Goal: Task Accomplishment & Management: Use online tool/utility

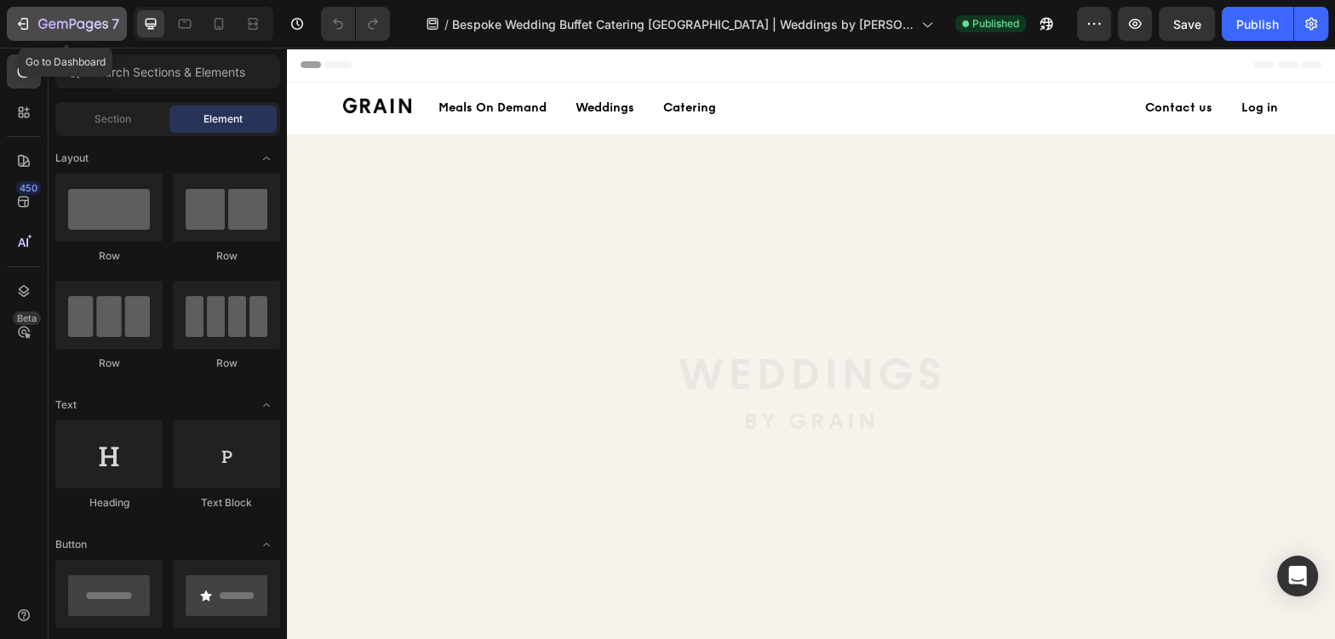
click at [75, 24] on icon "button" at bounding box center [73, 25] width 70 height 14
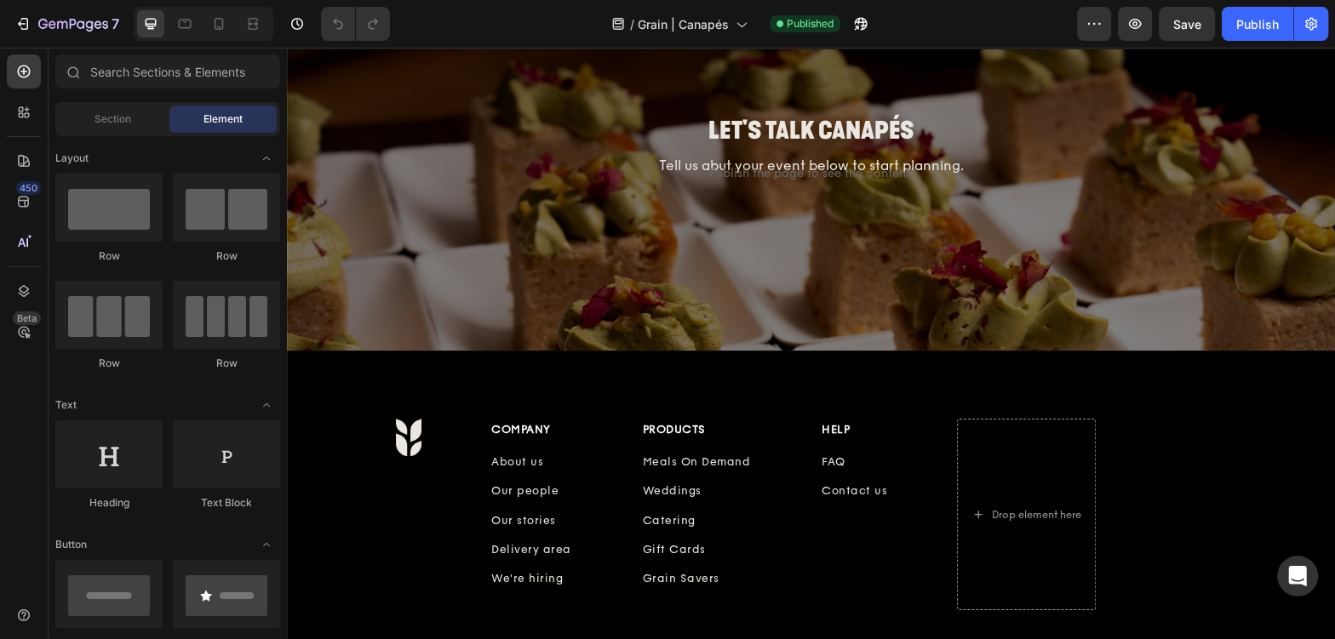
scroll to position [3317, 0]
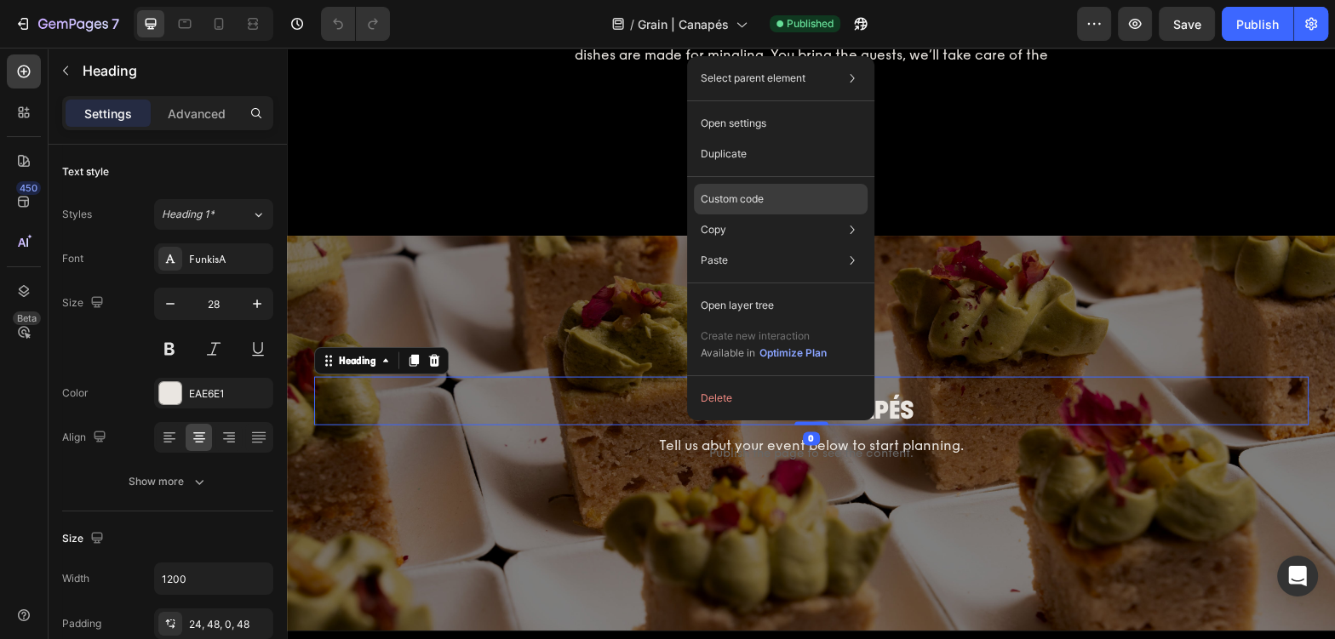
click at [776, 245] on div "Custom code" at bounding box center [781, 260] width 174 height 31
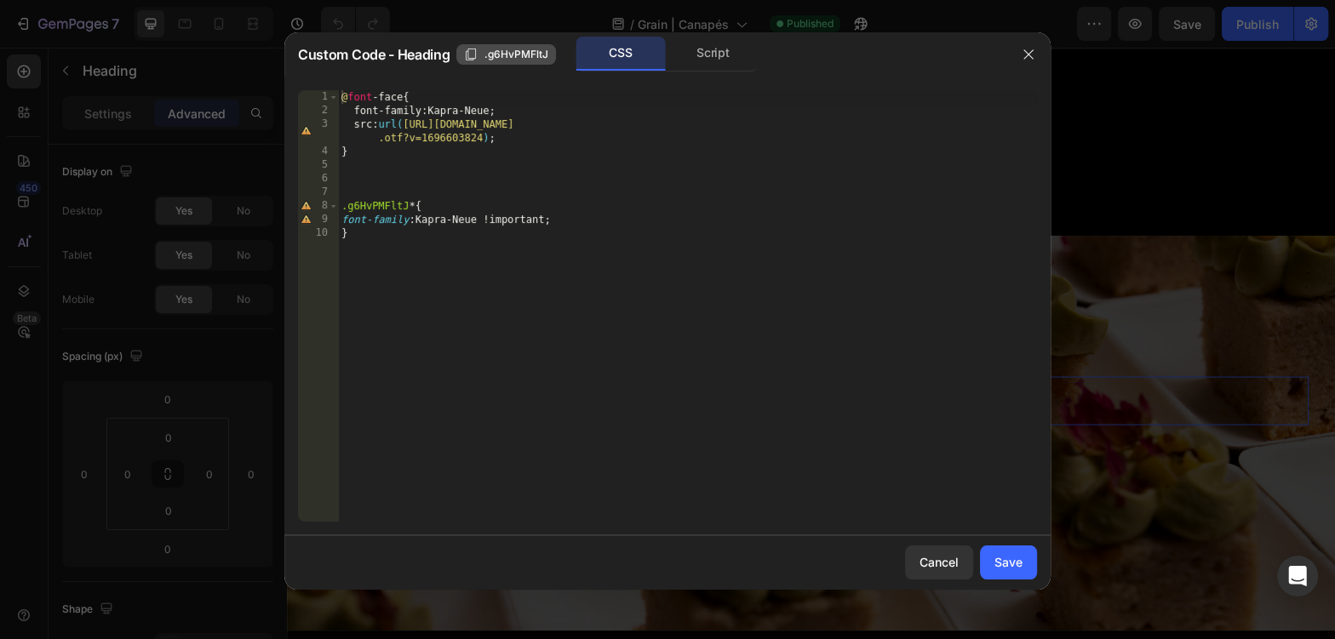
click at [536, 62] on button ".g6HvPMFltJ" at bounding box center [506, 54] width 100 height 20
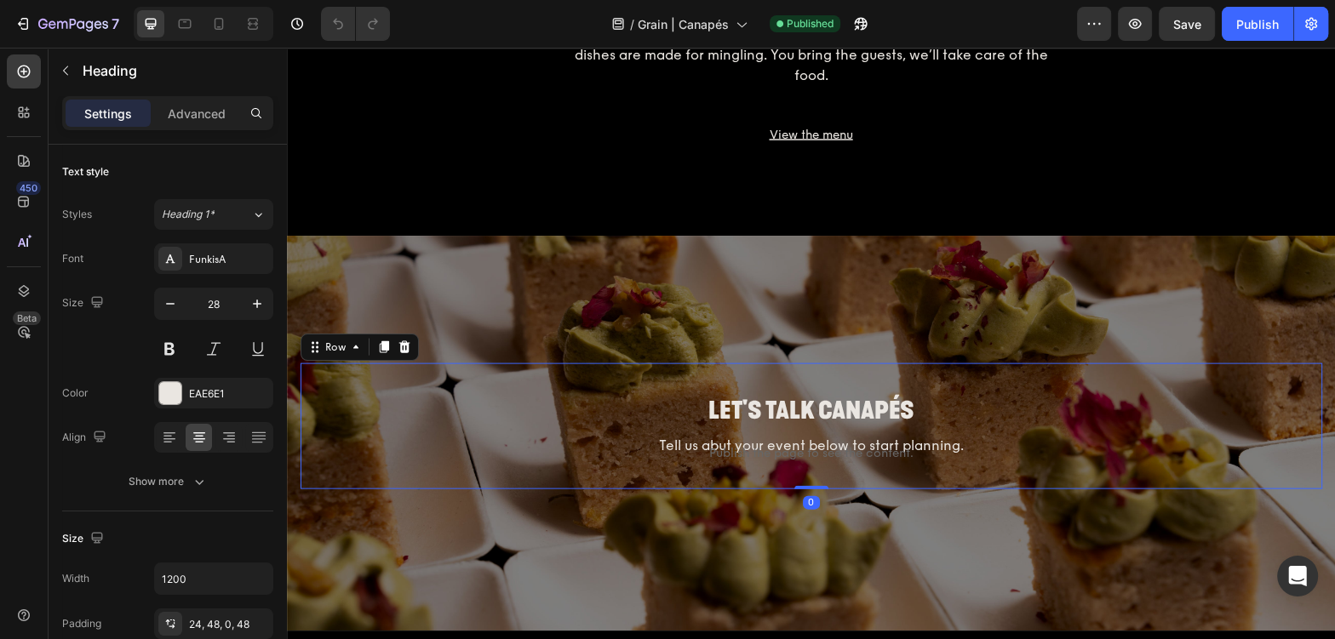
click at [518, 368] on div "Let's talk canapés Heading Tell us abut your event below to start planning. Tex…" at bounding box center [810, 426] width 1021 height 127
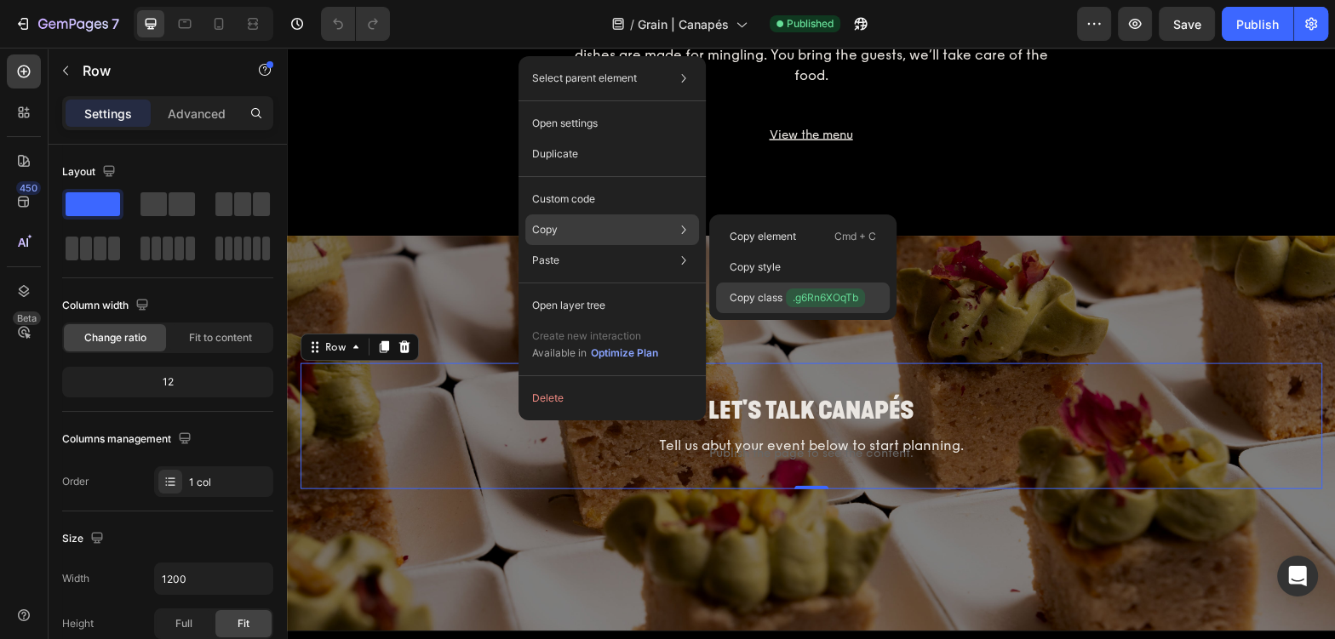
click at [766, 299] on p "Copy class .g6Rn6XOqTb" at bounding box center [796, 298] width 135 height 19
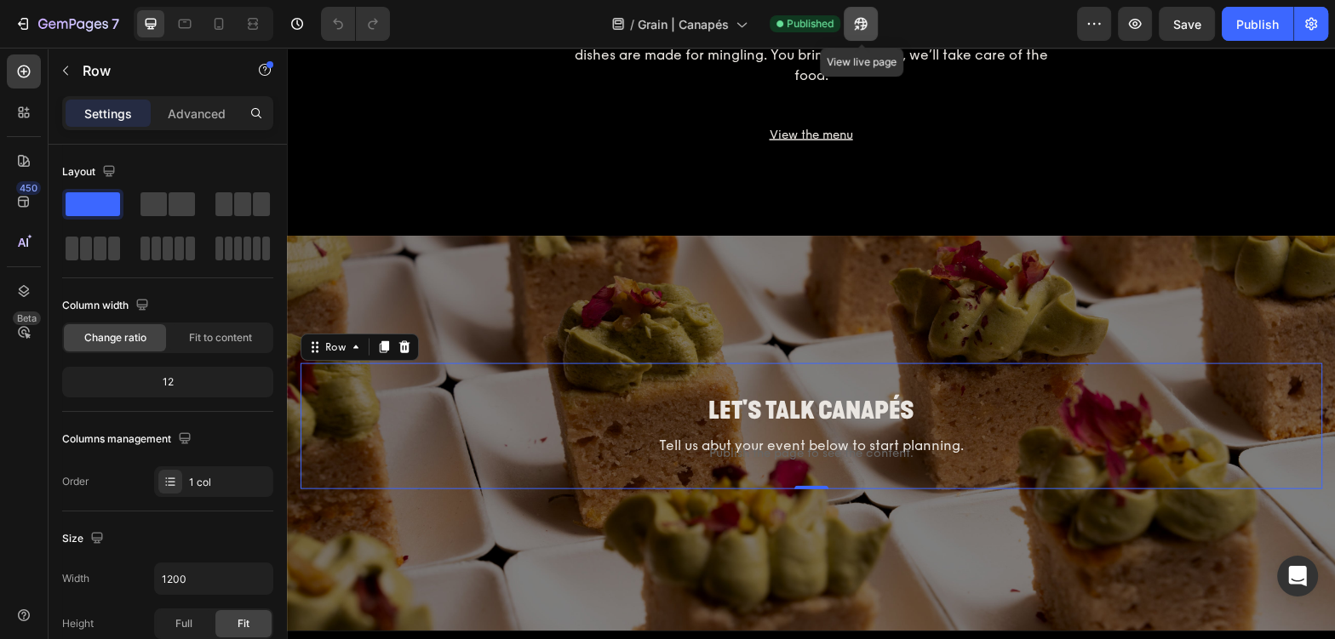
click at [868, 26] on icon "button" at bounding box center [860, 23] width 17 height 17
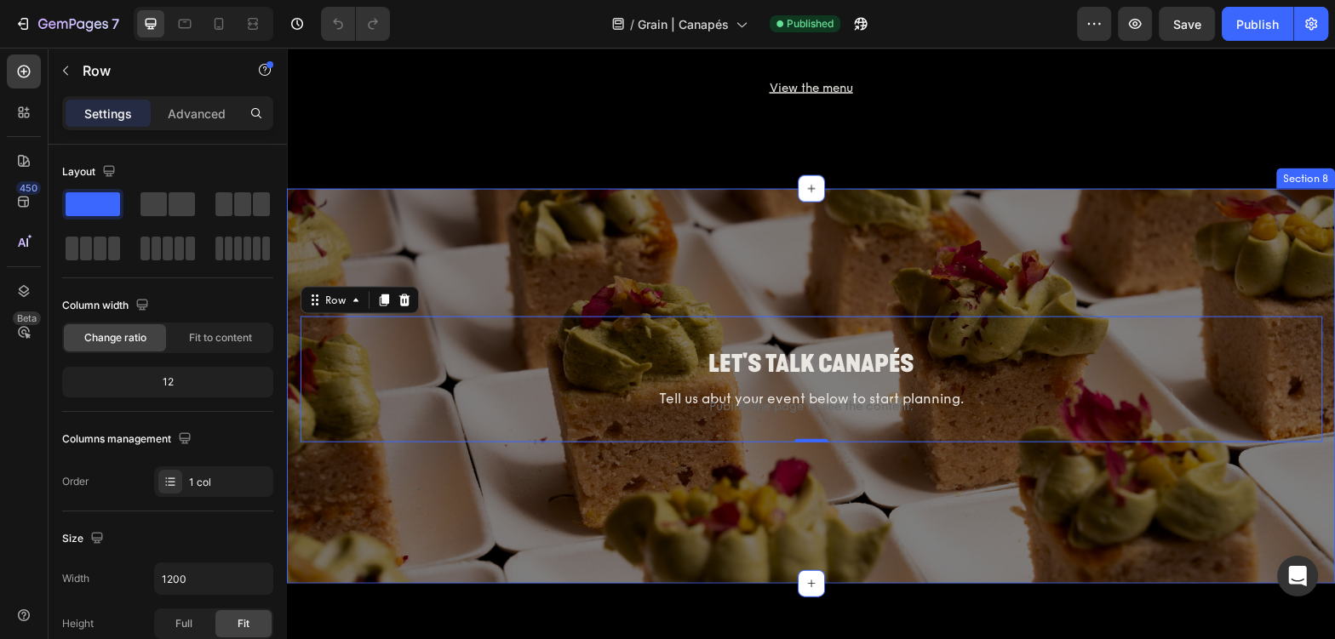
scroll to position [3414, 0]
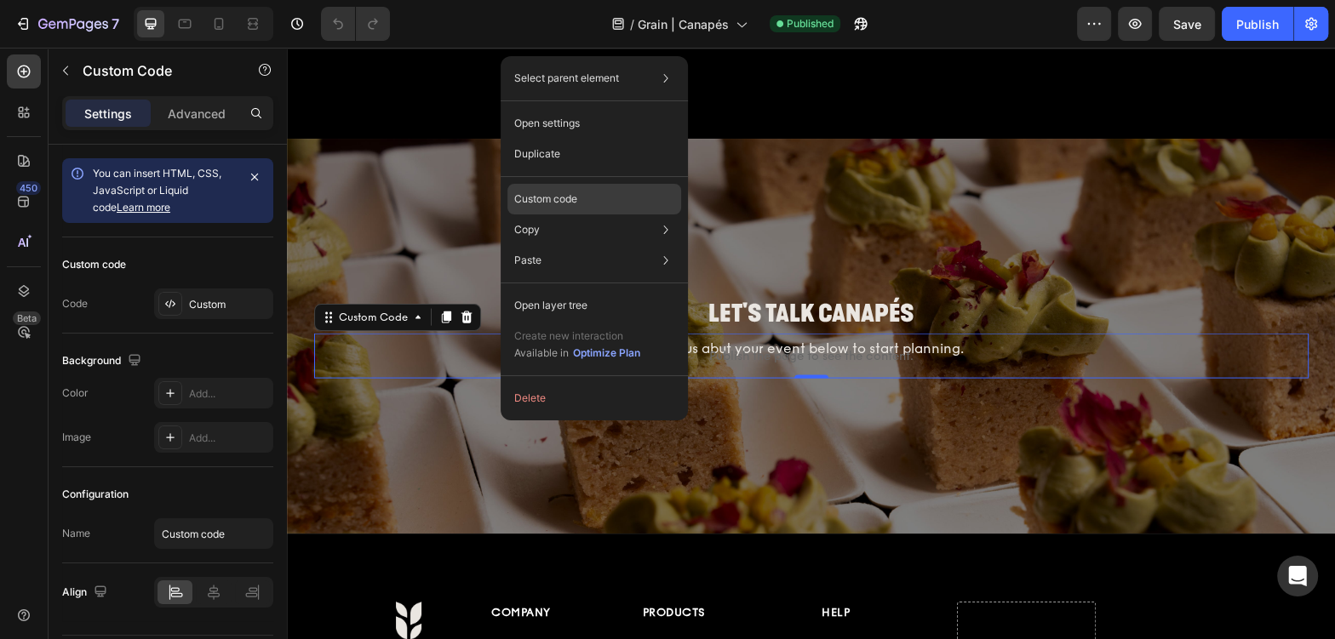
click at [555, 192] on p "Custom code" at bounding box center [545, 199] width 63 height 15
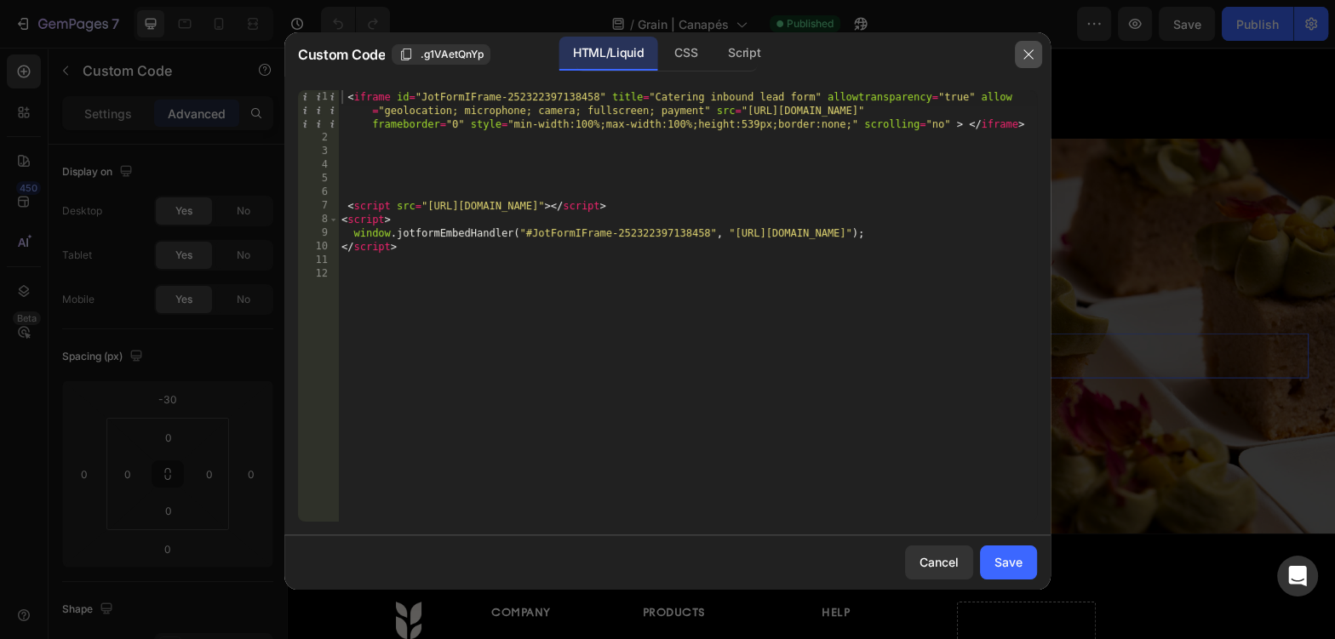
click at [1035, 56] on button "button" at bounding box center [1028, 54] width 27 height 27
